Goal: Information Seeking & Learning: Learn about a topic

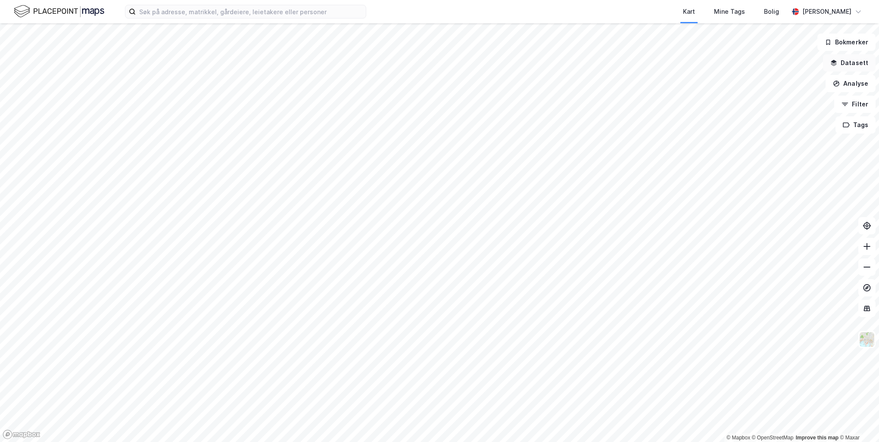
click at [862, 65] on button "Datasett" at bounding box center [849, 62] width 53 height 17
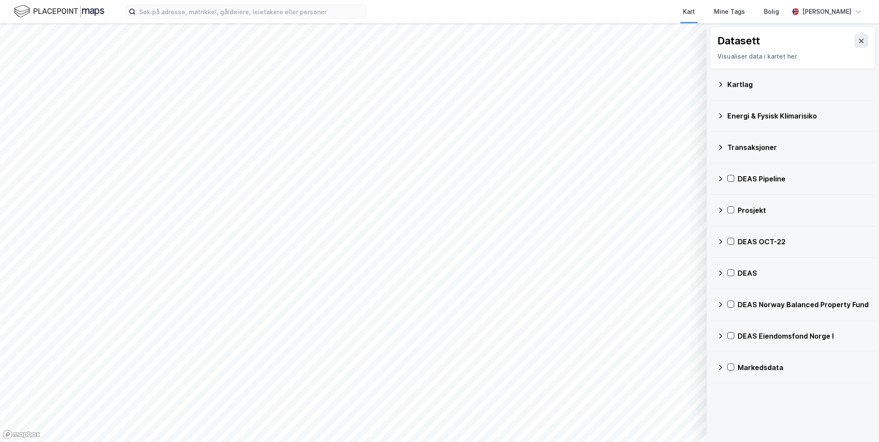
click at [737, 143] on div "Transaksjoner" at bounding box center [797, 147] width 141 height 10
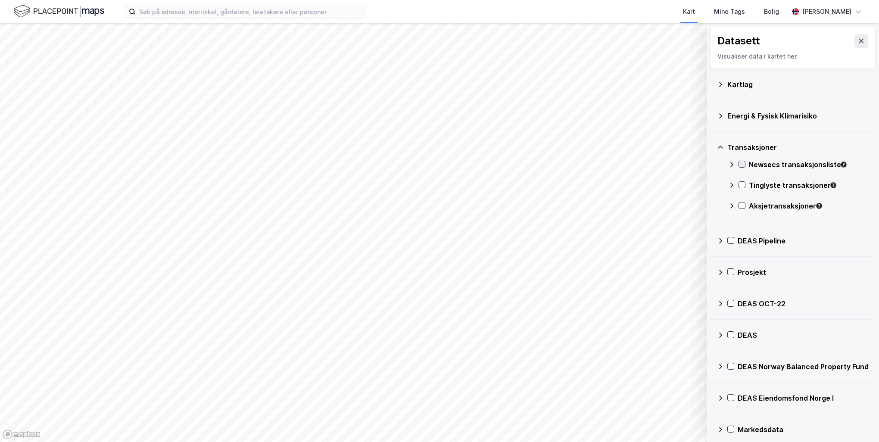
click at [741, 163] on icon at bounding box center [742, 164] width 6 height 6
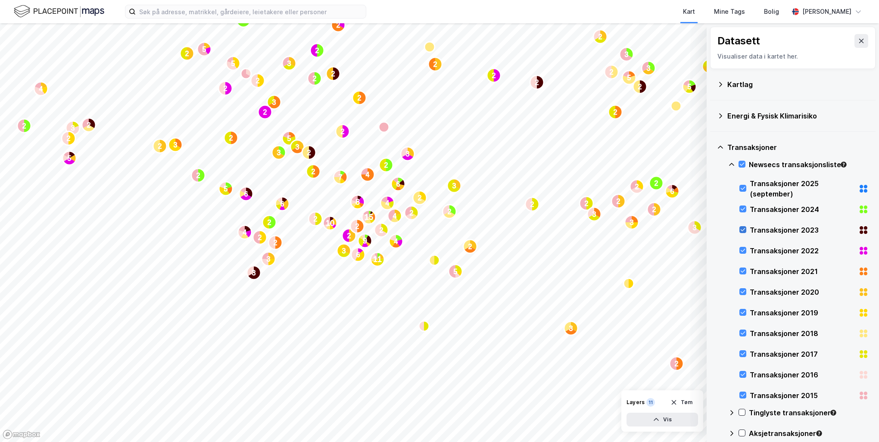
click at [744, 230] on icon at bounding box center [743, 230] width 6 height 6
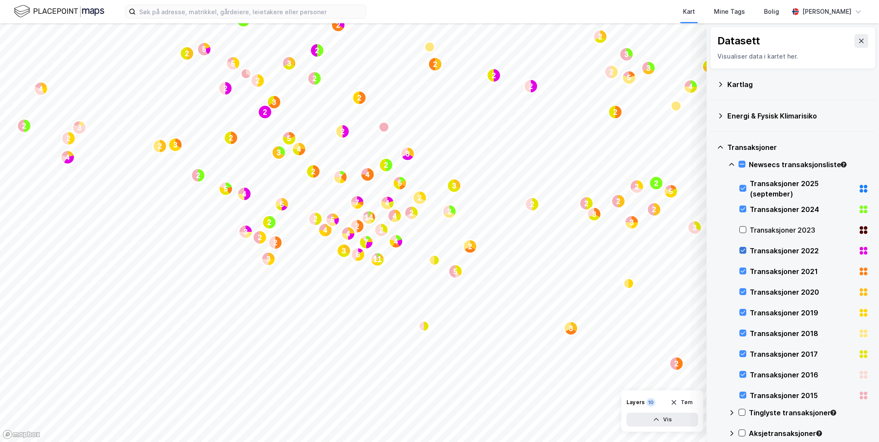
click at [740, 251] on icon at bounding box center [743, 250] width 6 height 6
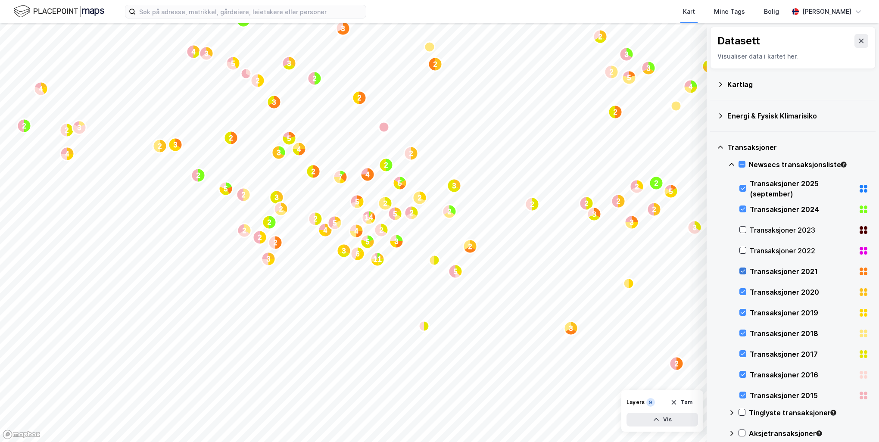
click at [742, 273] on icon at bounding box center [743, 271] width 6 height 6
click at [742, 290] on icon at bounding box center [743, 292] width 6 height 6
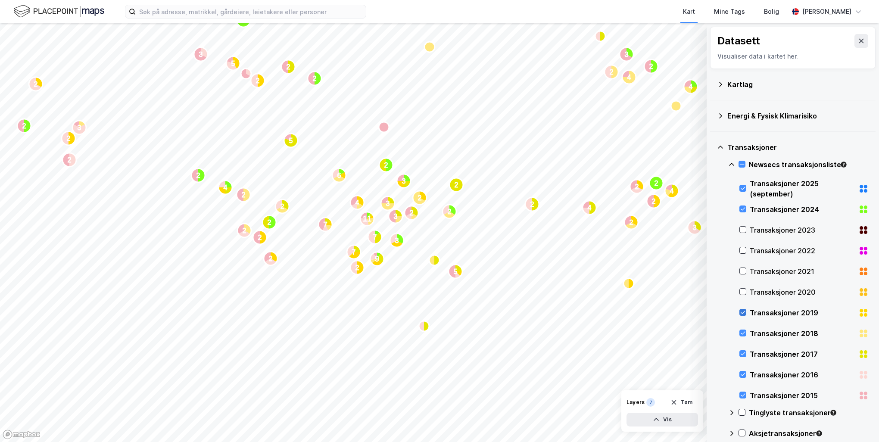
click at [740, 309] on icon at bounding box center [743, 312] width 6 height 6
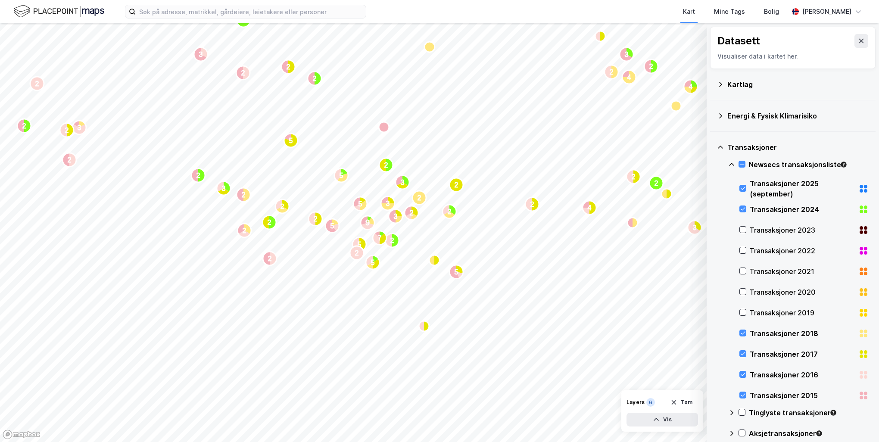
drag, startPoint x: 741, startPoint y: 332, endPoint x: 818, endPoint y: 360, distance: 82.0
click at [741, 332] on icon at bounding box center [743, 333] width 6 height 6
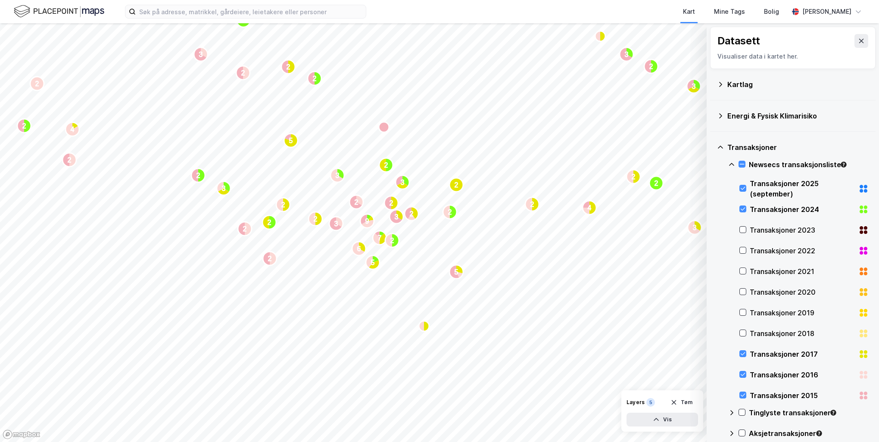
click at [742, 358] on div "Transaksjoner 2017" at bounding box center [803, 354] width 129 height 21
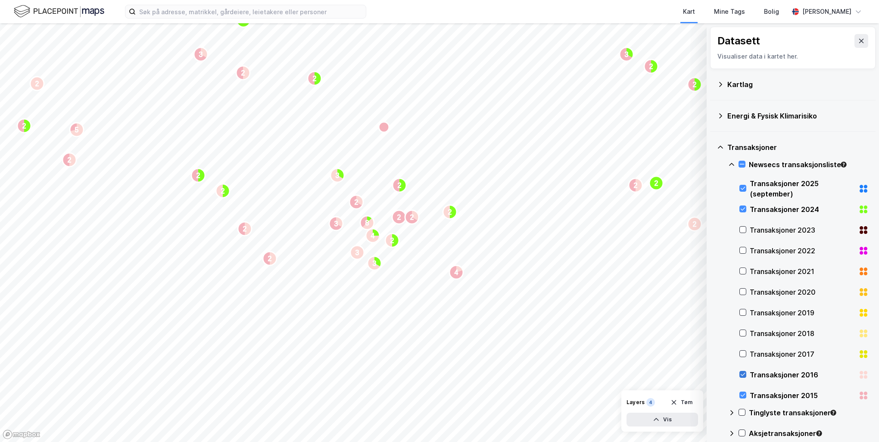
click at [739, 373] on div at bounding box center [742, 374] width 7 height 7
click at [743, 390] on div "Transaksjoner 2015" at bounding box center [803, 395] width 129 height 21
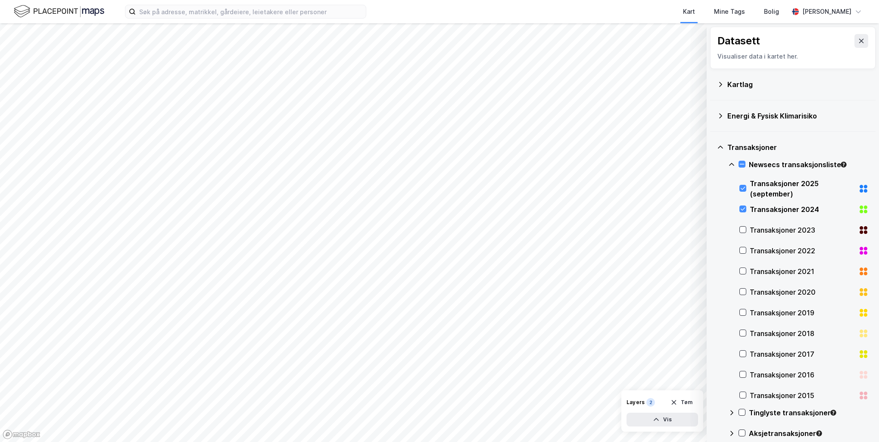
scroll to position [233, 0]
